Goal: Transaction & Acquisition: Download file/media

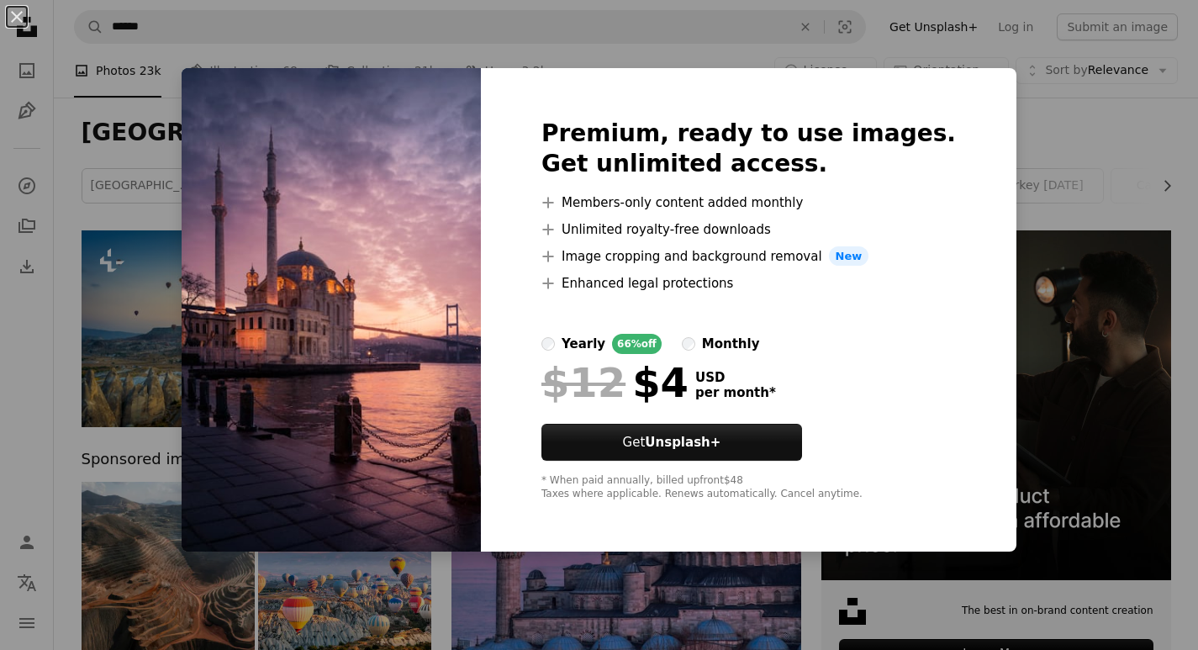
scroll to position [841, 0]
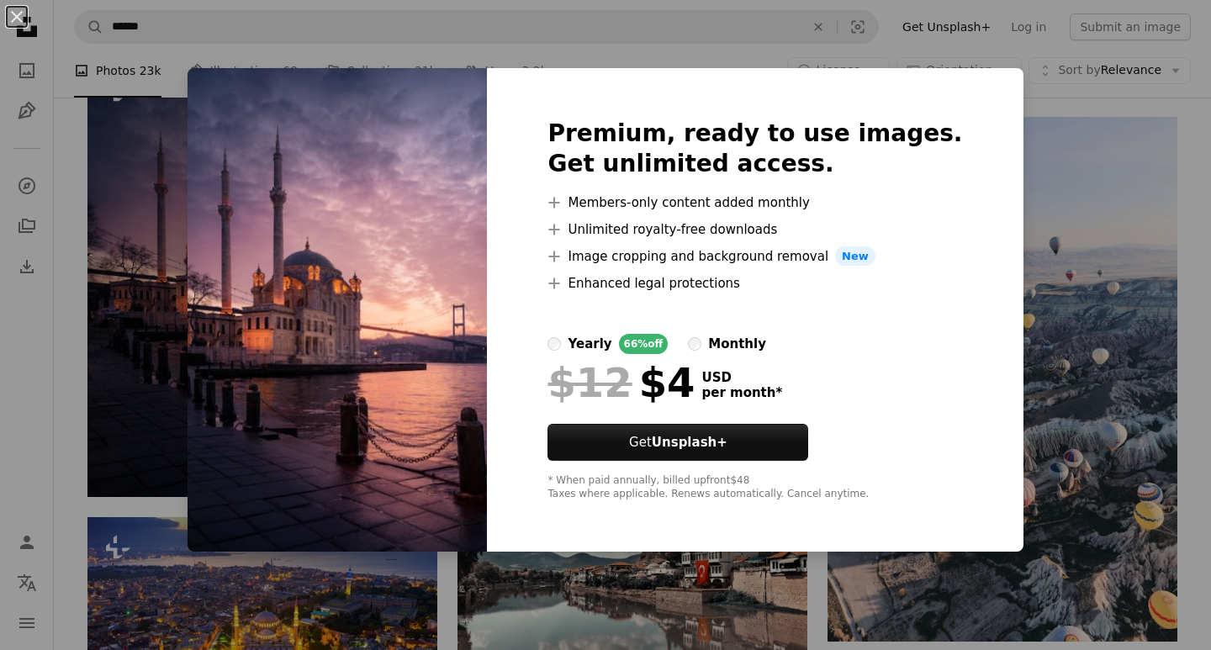
click at [1082, 365] on div "An X shape Premium, ready to use images. Get unlimited access. A plus sign Memb…" at bounding box center [605, 325] width 1211 height 650
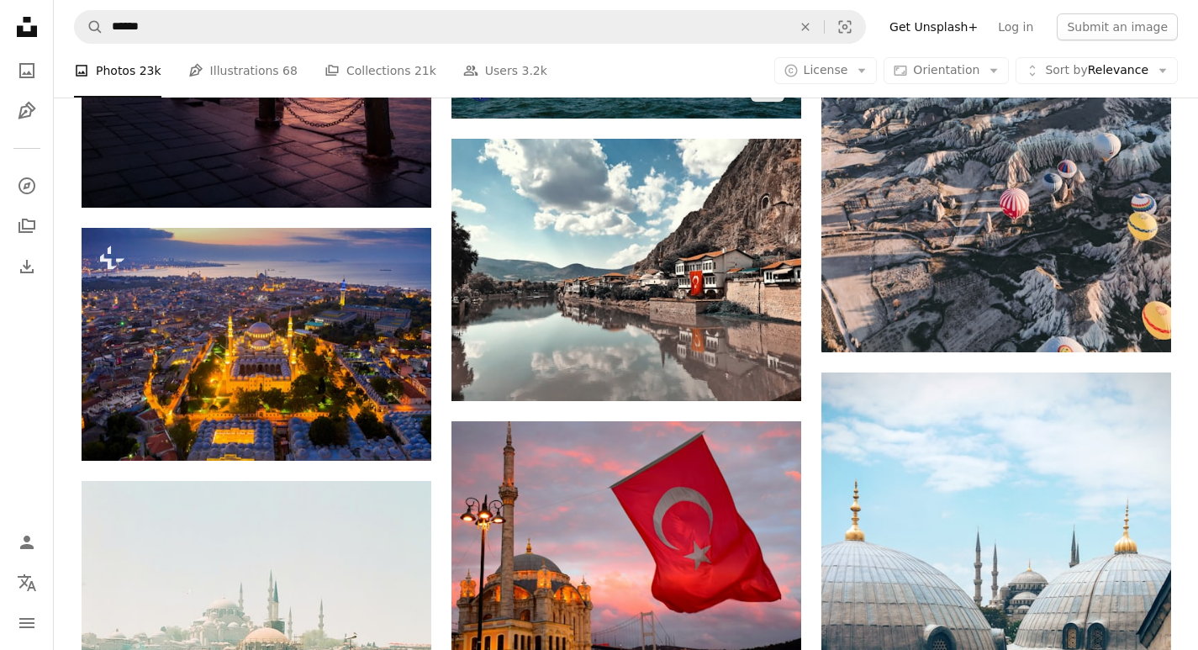
scroll to position [1093, 0]
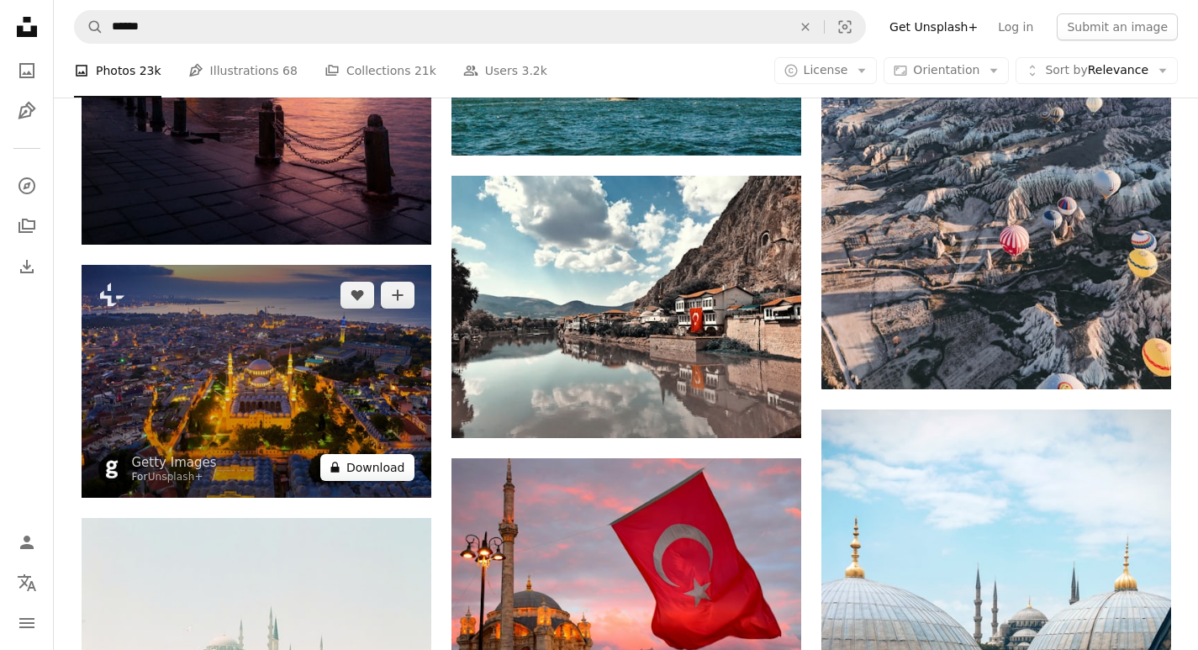
click at [369, 469] on button "A lock Download" at bounding box center [367, 467] width 94 height 27
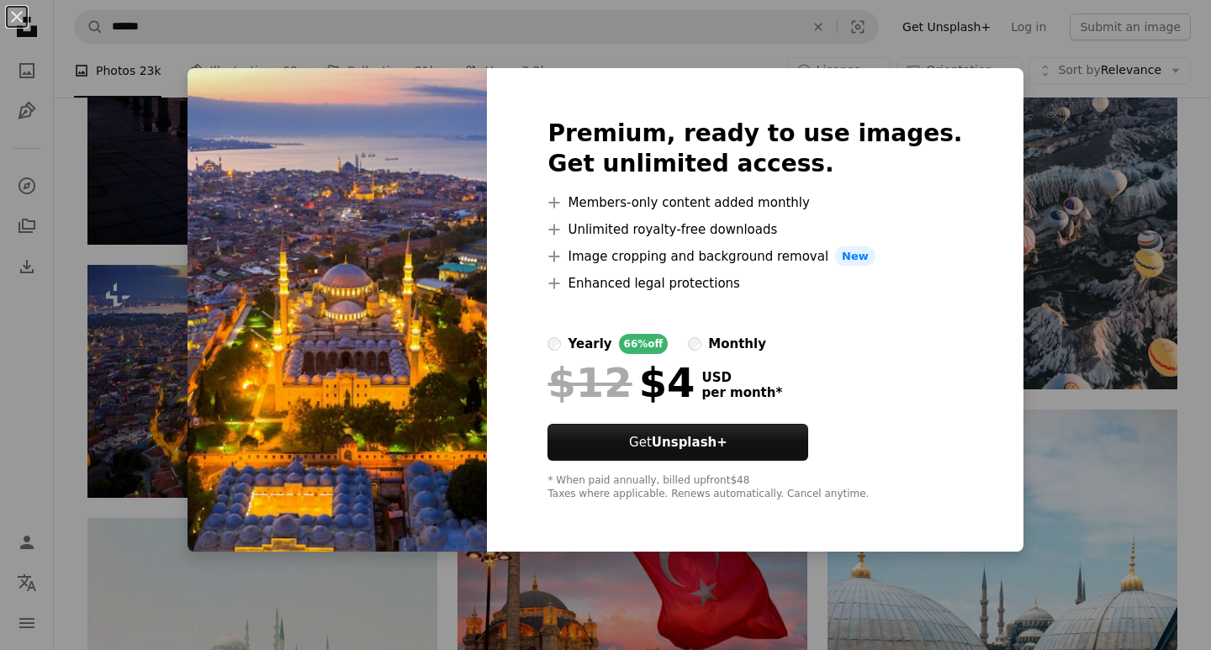
click at [701, 44] on div "An X shape Premium, ready to use images. Get unlimited access. A plus sign Memb…" at bounding box center [605, 325] width 1211 height 650
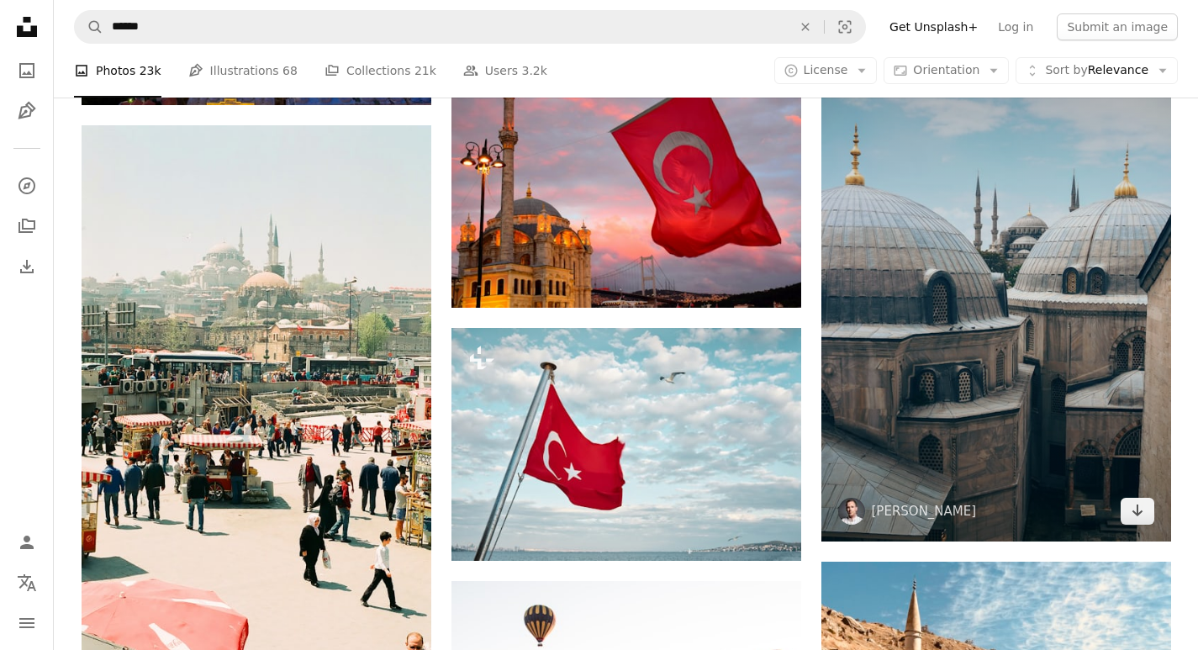
scroll to position [1514, 0]
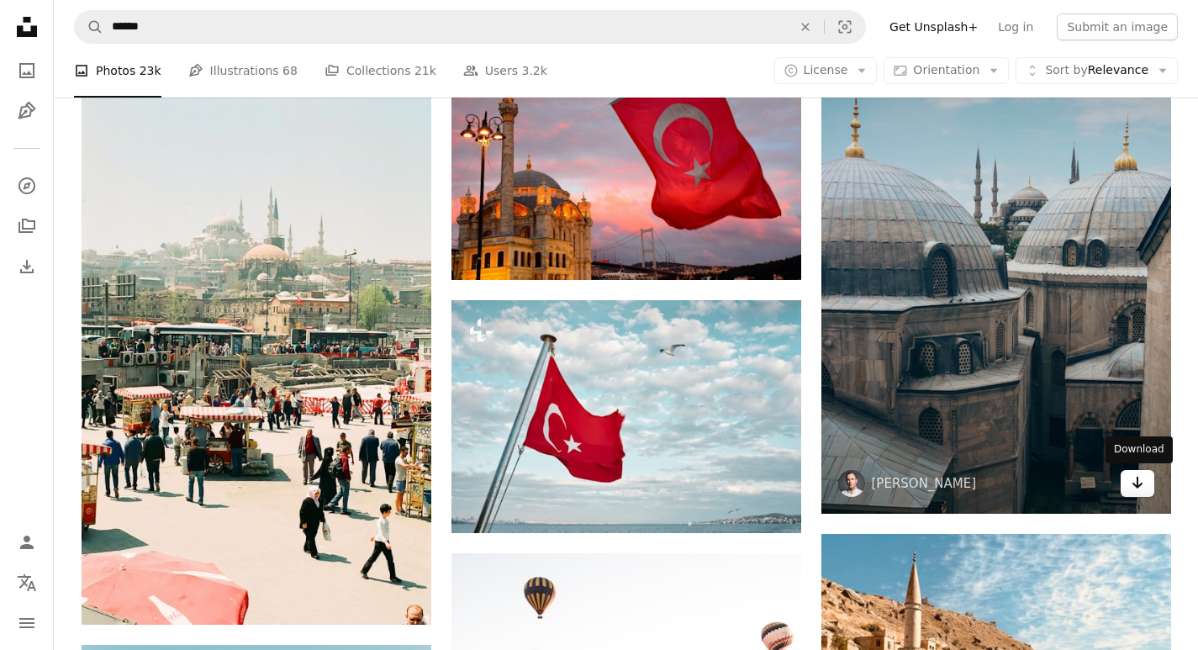
click at [1139, 481] on icon "Arrow pointing down" at bounding box center [1137, 483] width 13 height 20
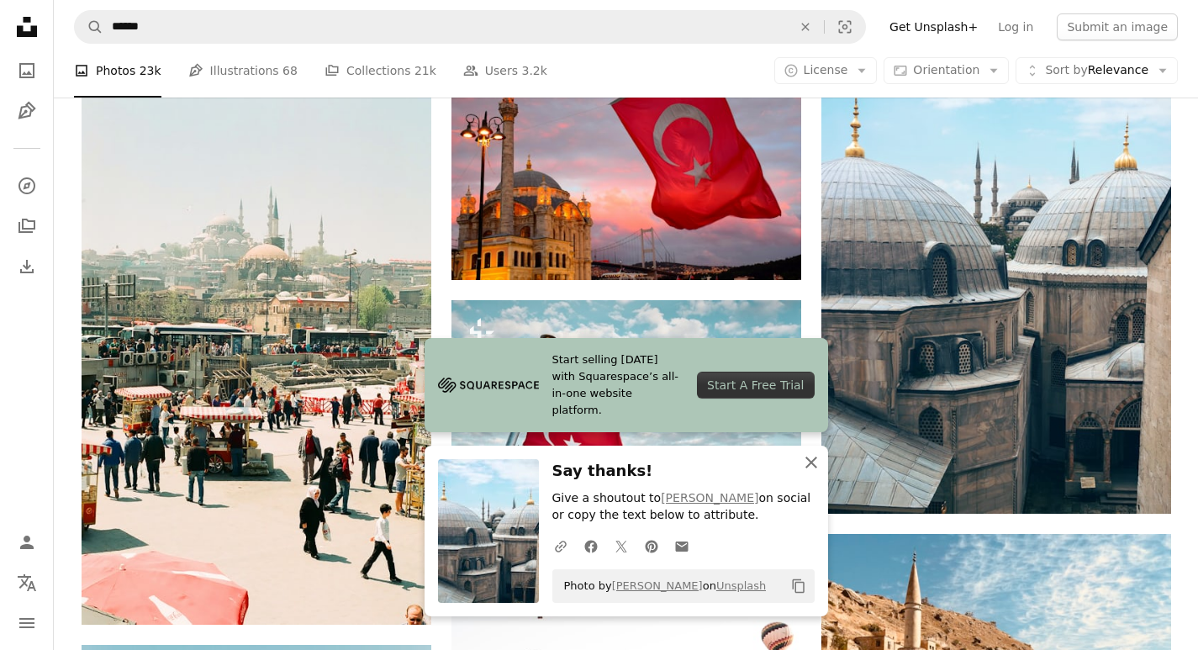
click at [809, 463] on icon "button" at bounding box center [812, 463] width 12 height 12
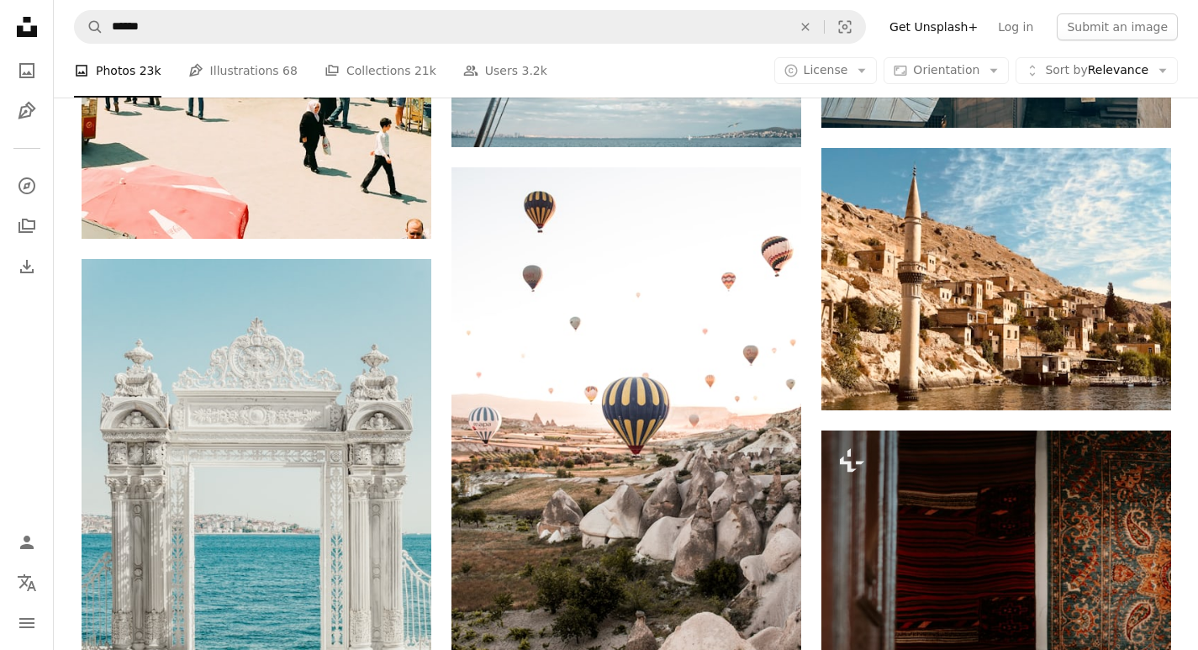
scroll to position [1934, 0]
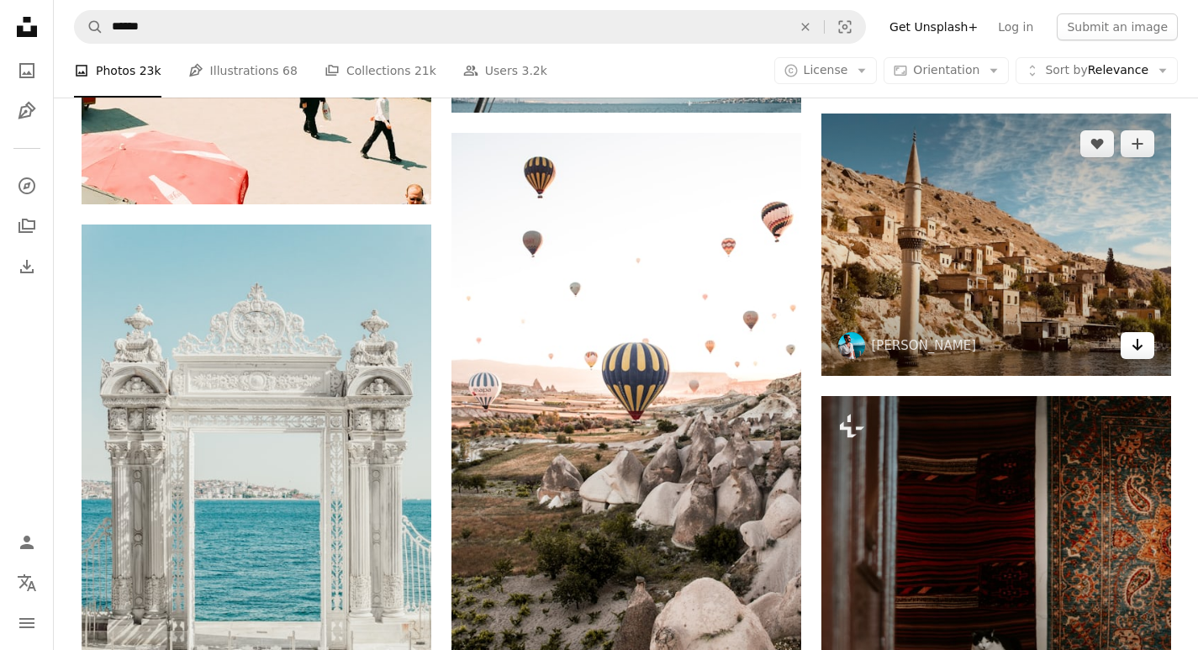
click at [1134, 346] on icon "Download" at bounding box center [1137, 345] width 11 height 12
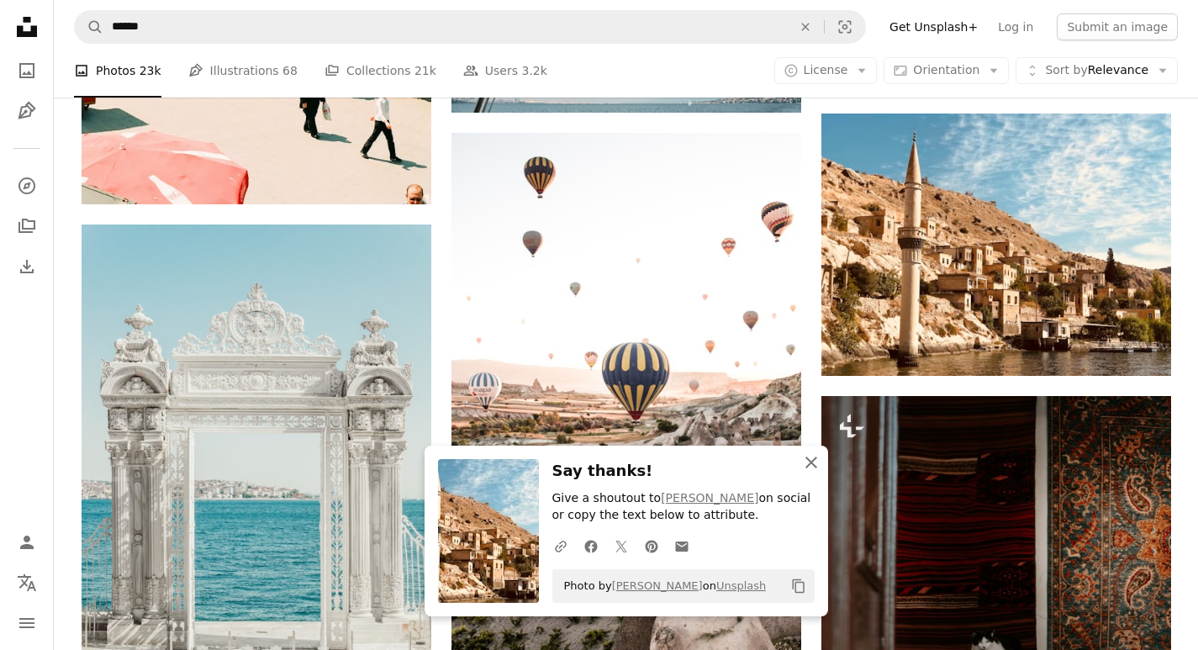
click at [811, 461] on icon "button" at bounding box center [812, 463] width 12 height 12
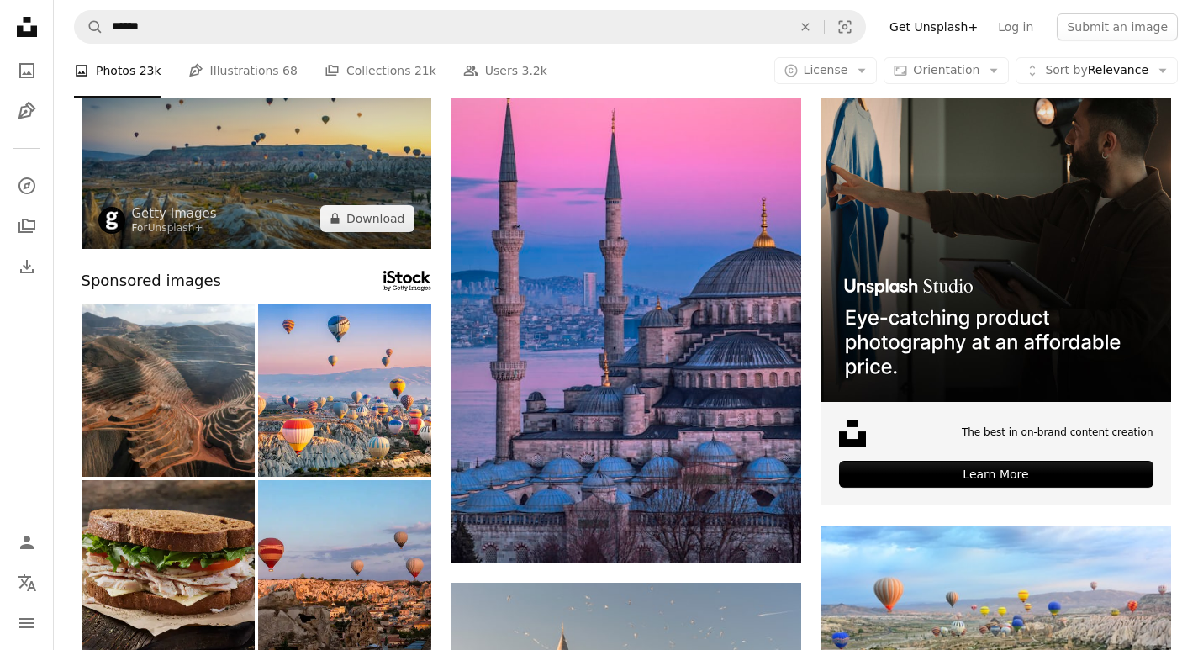
scroll to position [252, 0]
